Goal: Transaction & Acquisition: Purchase product/service

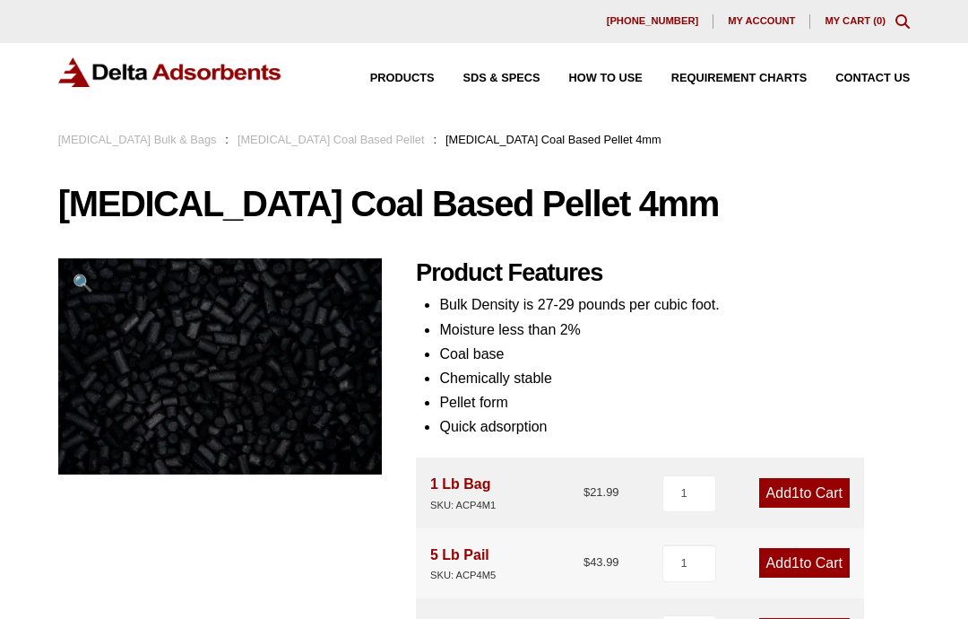
click at [419, 65] on div "Products SDS & SPECS How to Use Requirement Charts Contact Us" at bounding box center [484, 72] width 852 height 30
click at [907, 18] on icon "Toggle Modal Content" at bounding box center [903, 21] width 14 height 14
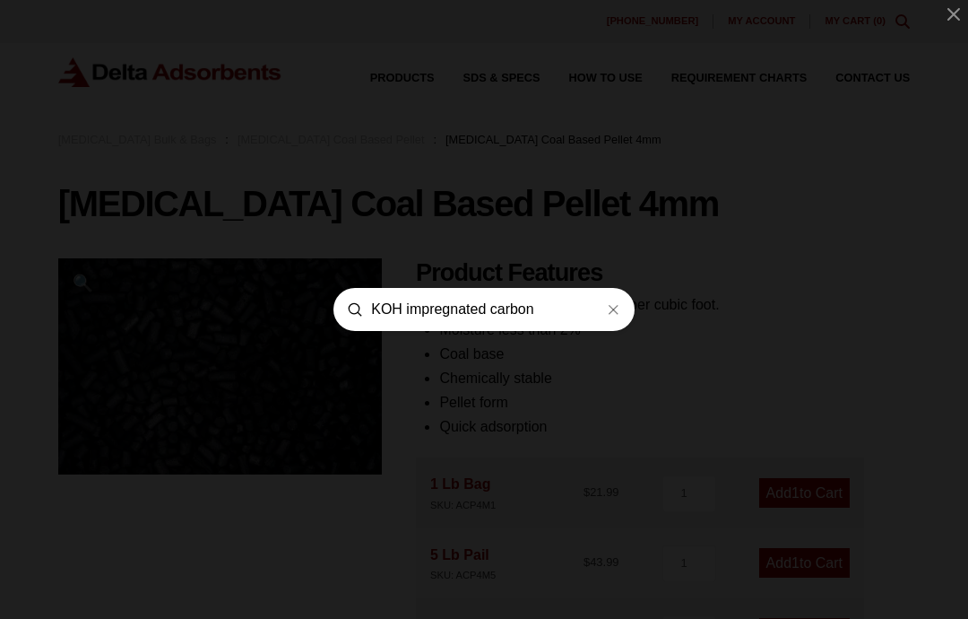
type input "KOH impregnated carbon"
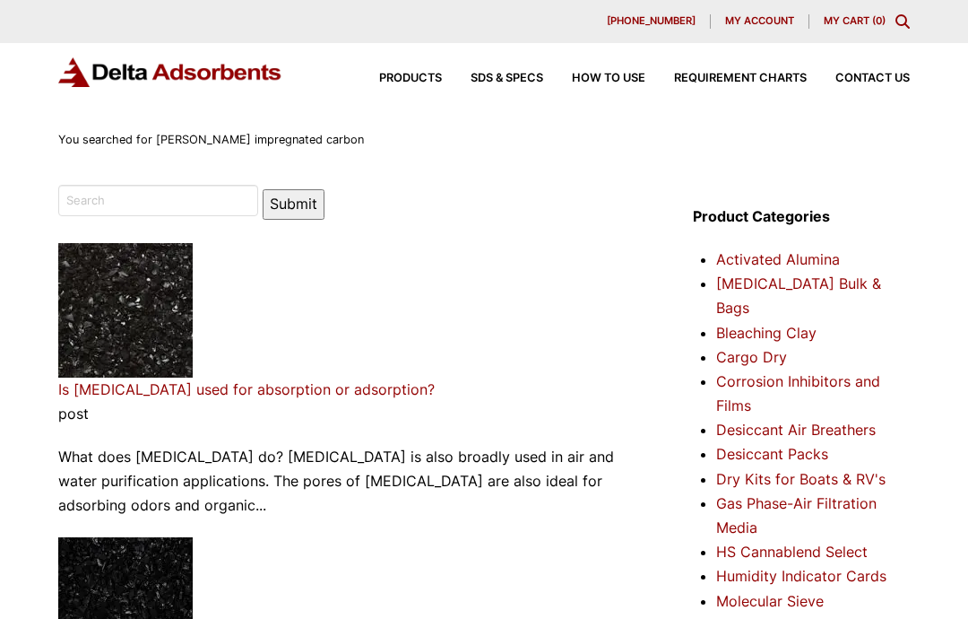
click at [800, 281] on link "[MEDICAL_DATA] Bulk & Bags" at bounding box center [798, 295] width 165 height 42
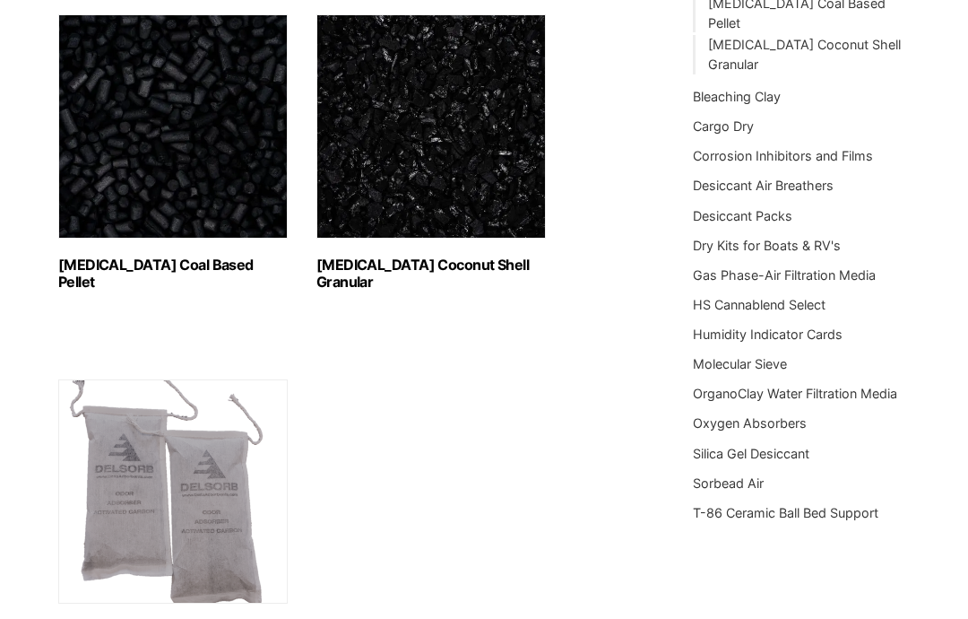
scroll to position [289, 0]
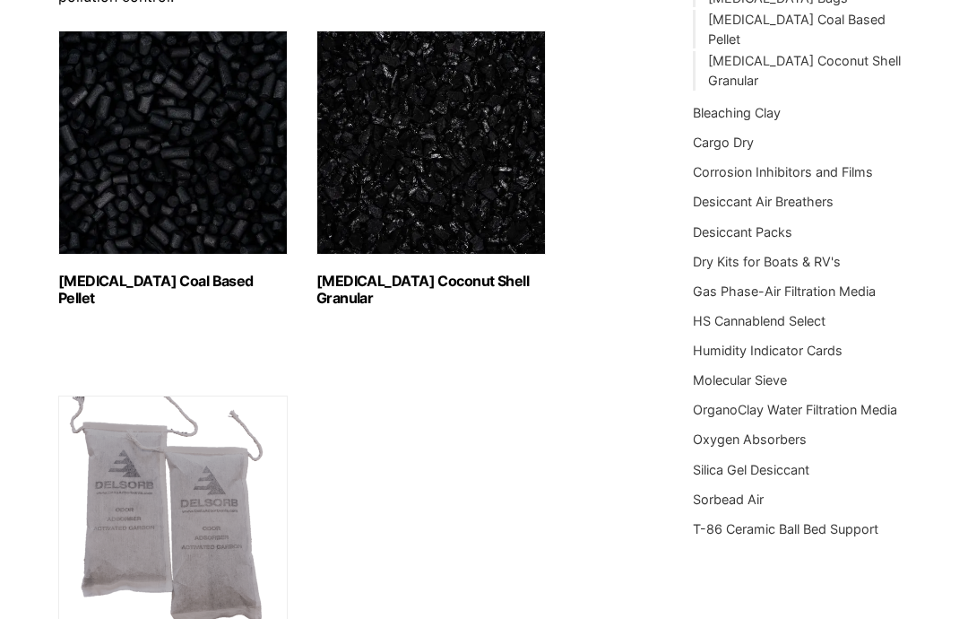
click at [234, 208] on img "Visit product category Activated Carbon Coal Based Pellet" at bounding box center [173, 142] width 230 height 224
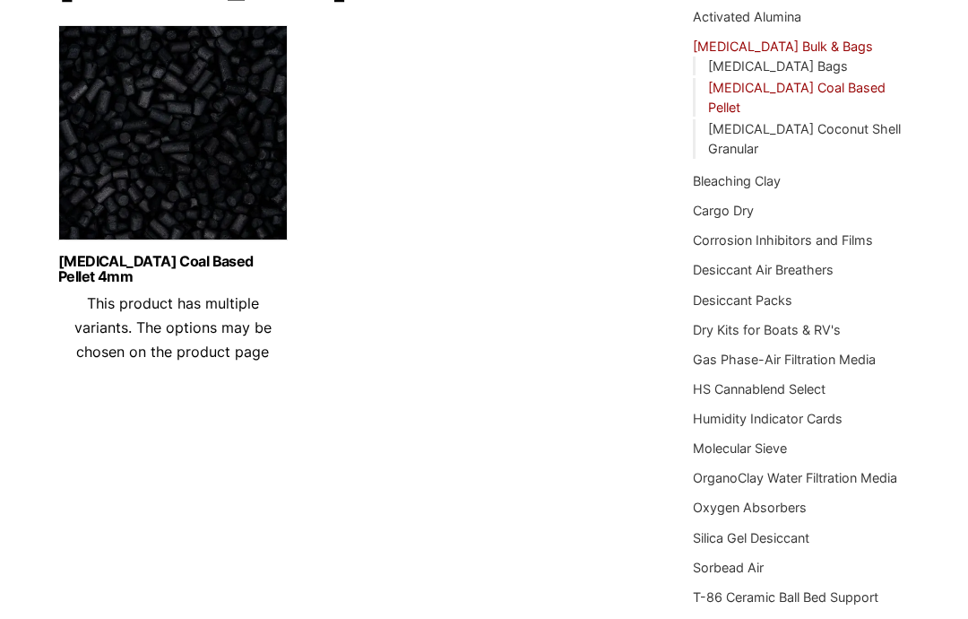
scroll to position [206, 0]
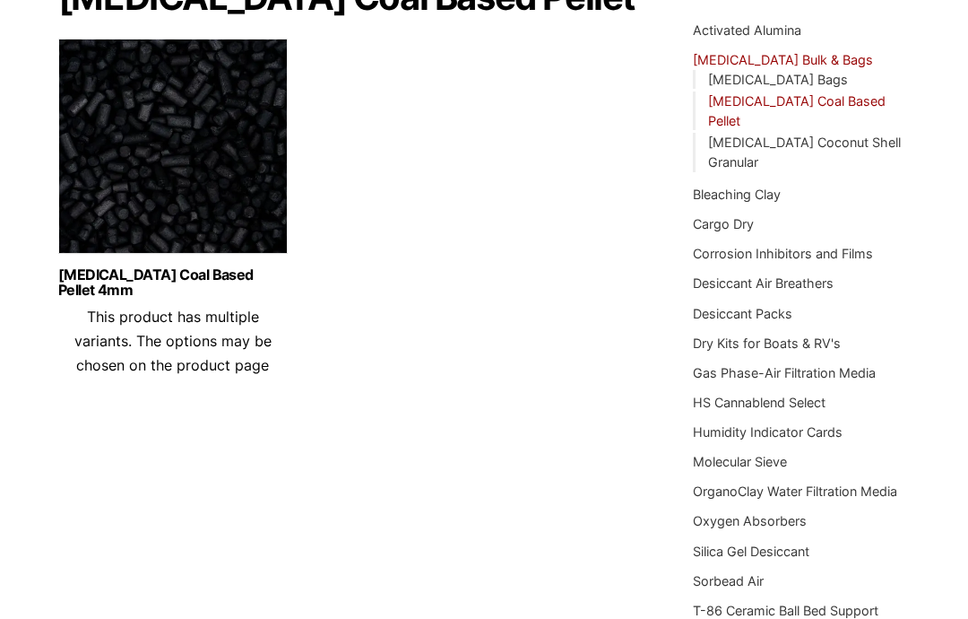
click at [117, 219] on img at bounding box center [173, 151] width 230 height 224
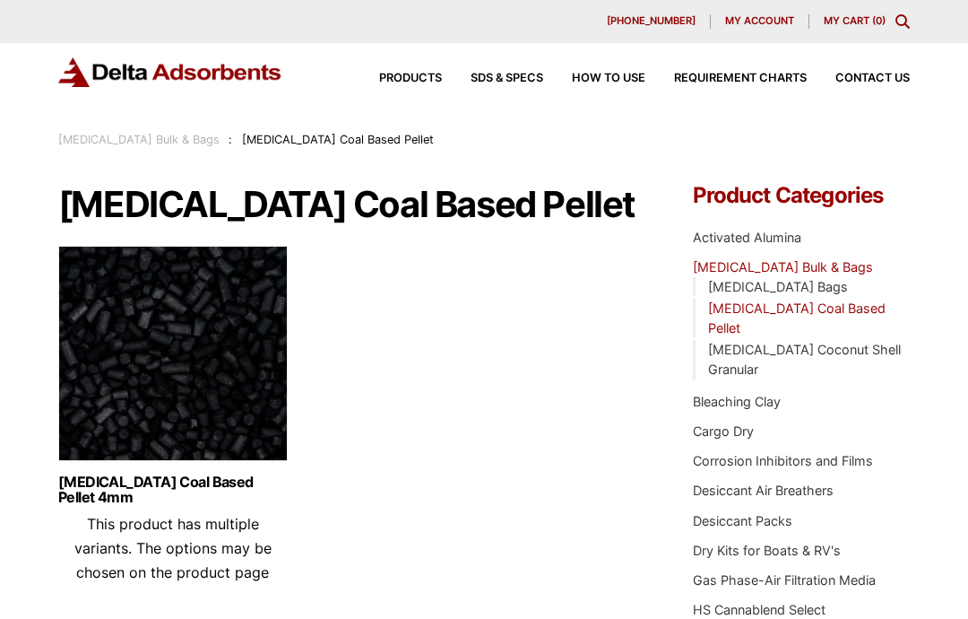
scroll to position [207, 0]
